Goal: Communication & Community: Answer question/provide support

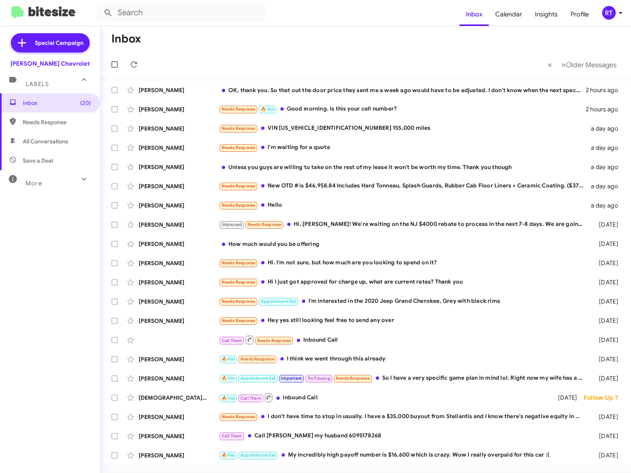
click at [53, 143] on span "All Conversations" at bounding box center [45, 141] width 45 height 8
type input "in:all-conversations"
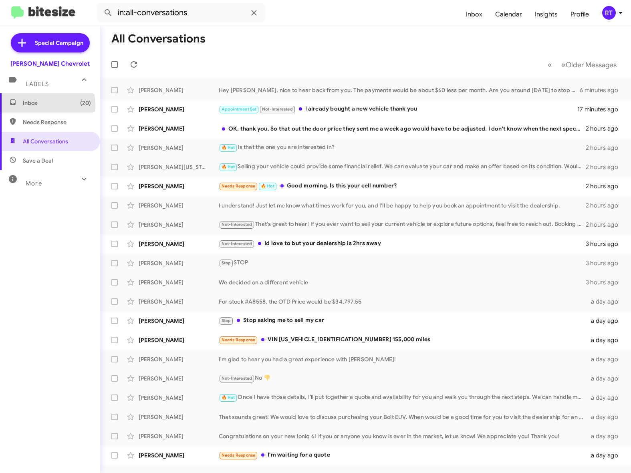
click at [32, 105] on span "Inbox (20)" at bounding box center [57, 103] width 68 height 8
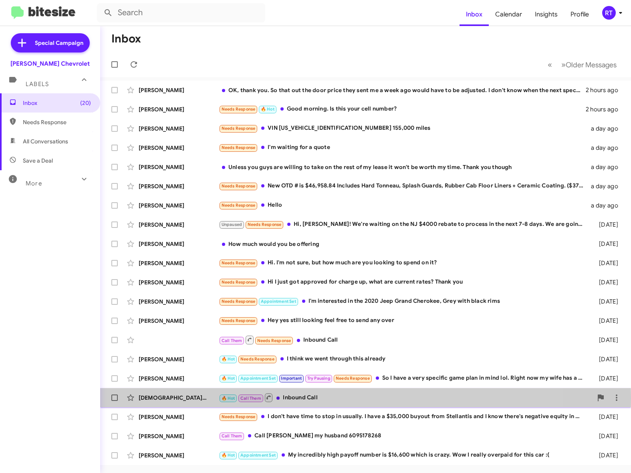
click at [292, 399] on div "🔥 Hot Call Them Inbound Call" at bounding box center [406, 398] width 374 height 10
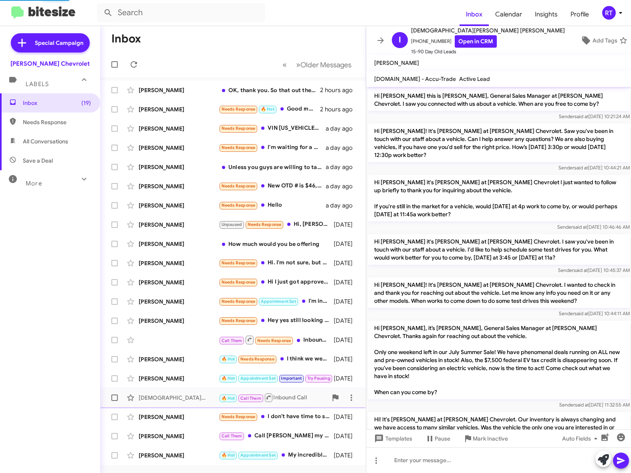
scroll to position [188, 0]
